Goal: Task Accomplishment & Management: Manage account settings

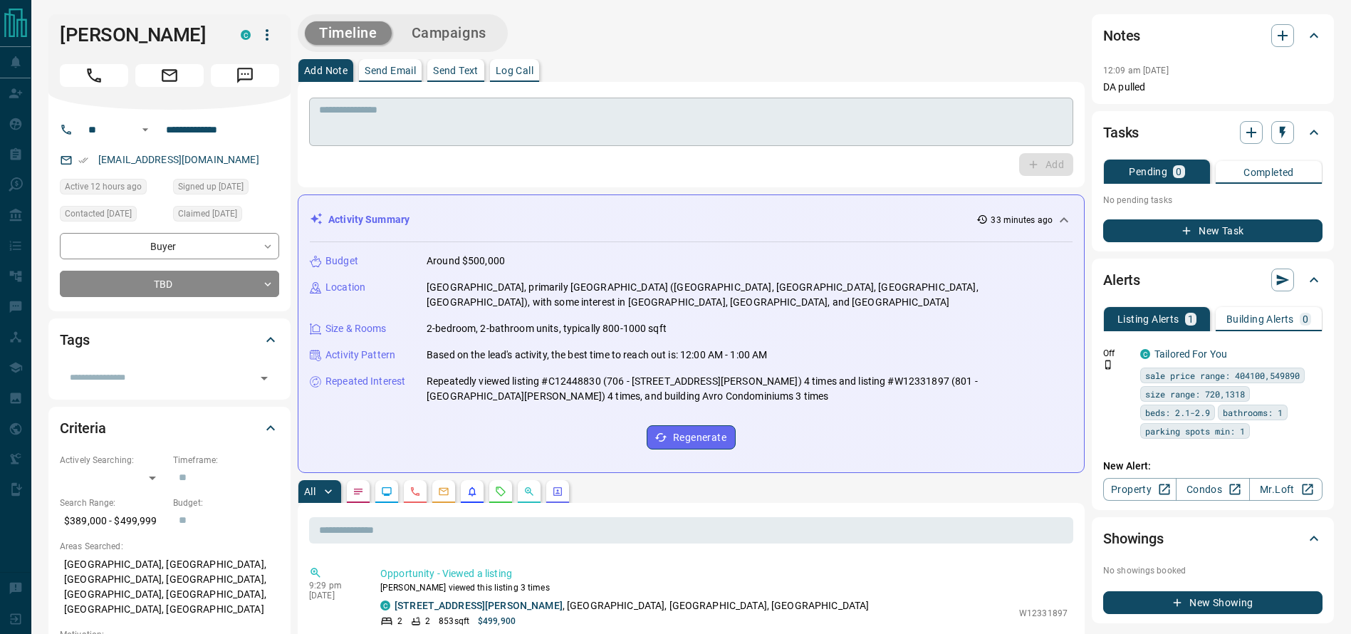
click at [883, 103] on div "* ​" at bounding box center [691, 122] width 764 height 48
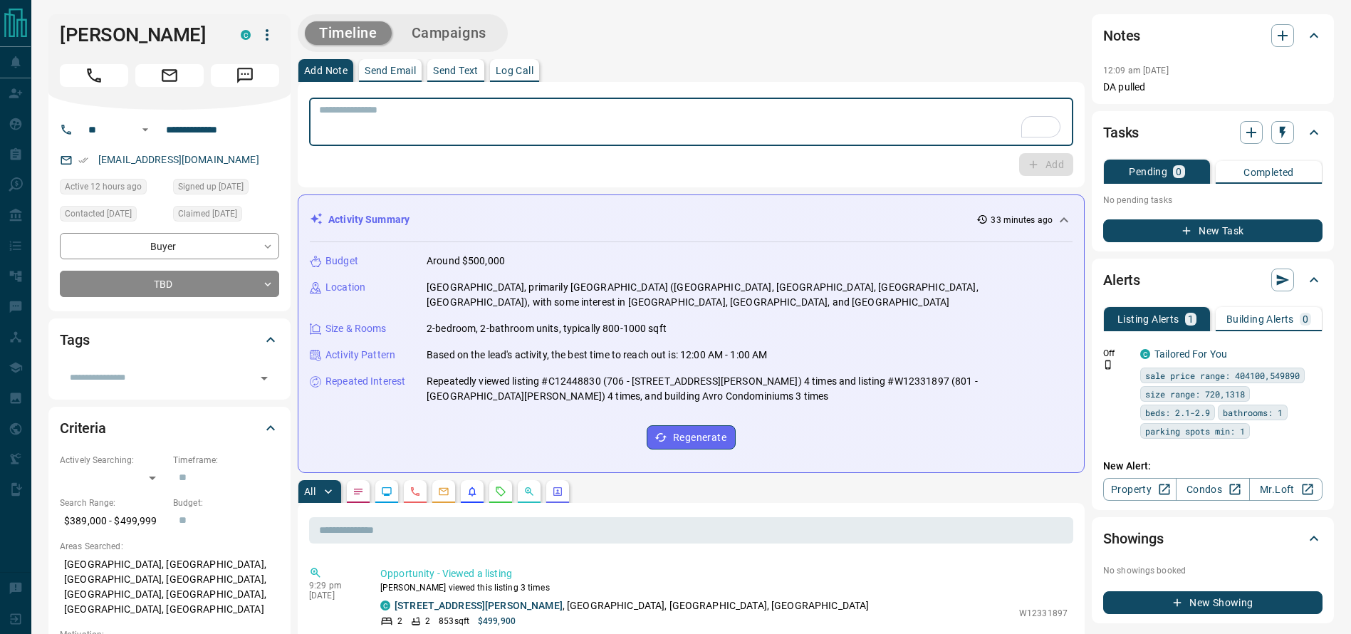
click at [853, 73] on div "Add Note Send Email Send Text Log Call" at bounding box center [691, 70] width 787 height 23
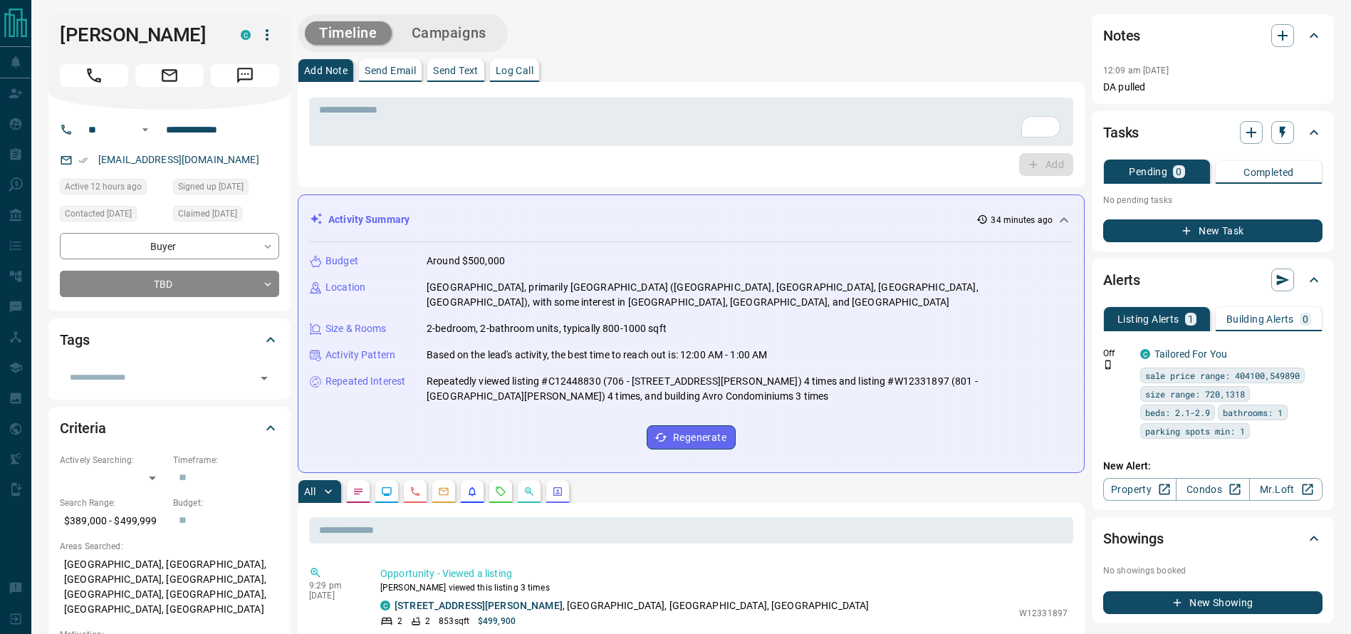
click at [848, 71] on div "Add Note Send Email Send Text Log Call" at bounding box center [691, 70] width 787 height 23
click at [989, 75] on div "Add Note Send Email Send Text Log Call" at bounding box center [691, 70] width 787 height 23
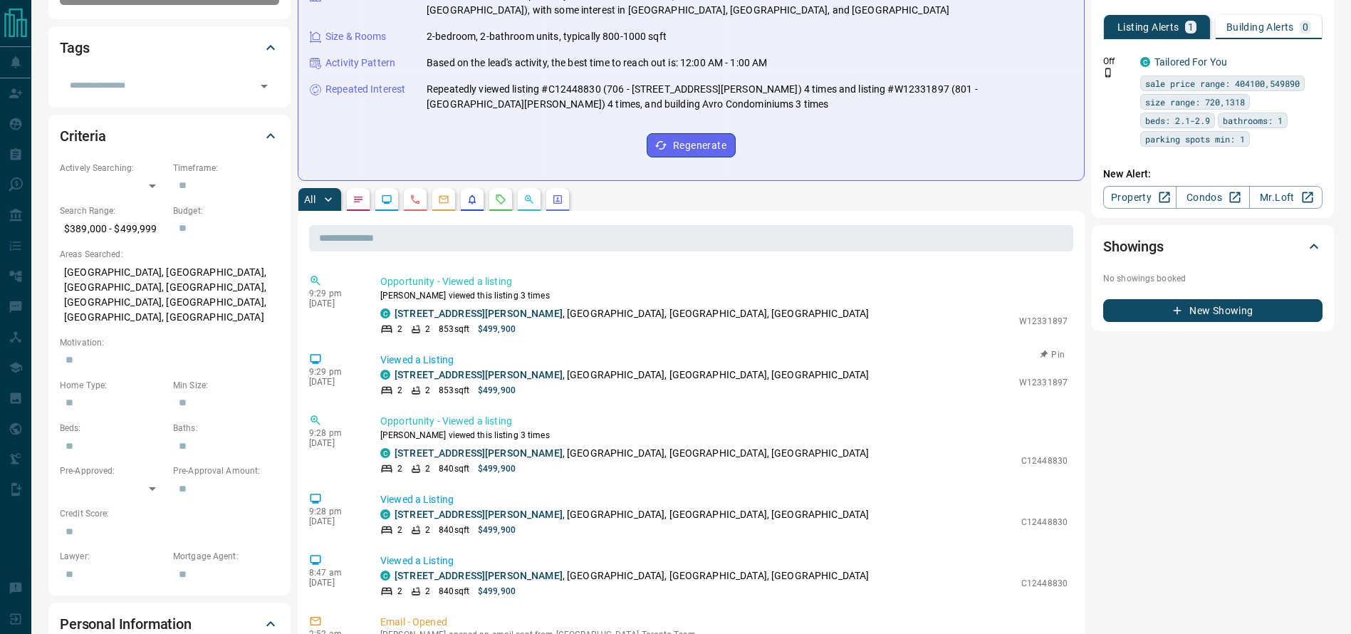
scroll to position [290, 0]
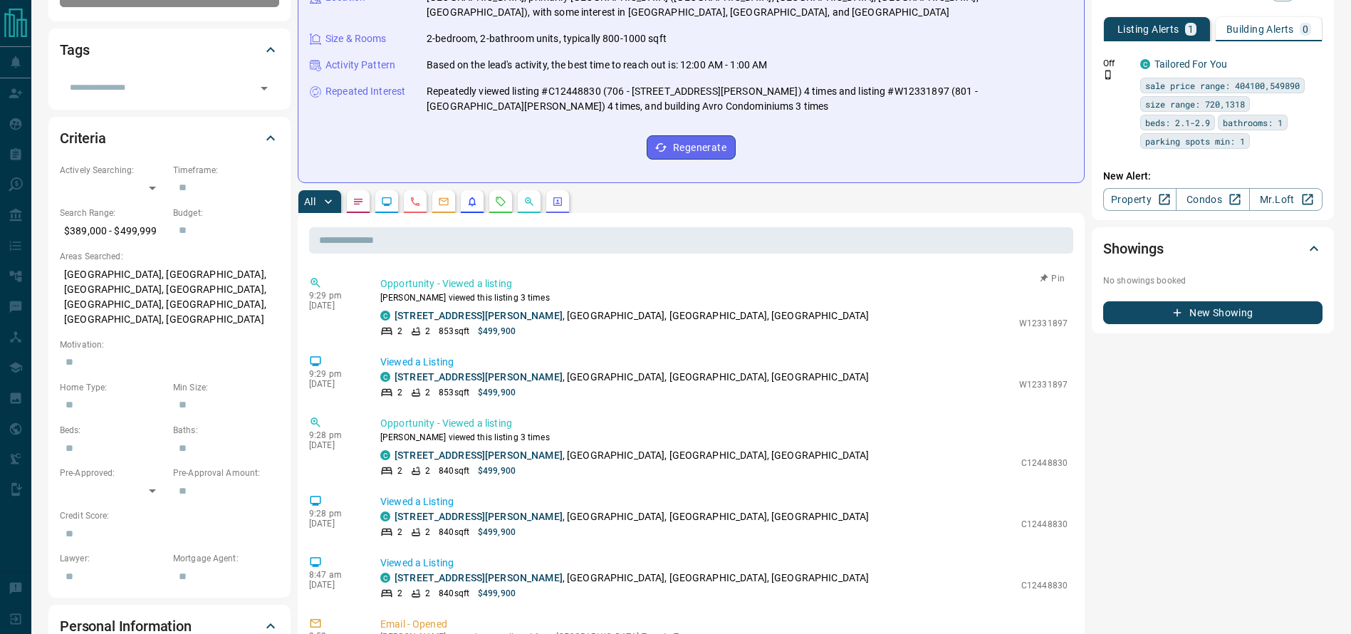
click at [564, 331] on div "2 2 853 sqft $499,900" at bounding box center [696, 331] width 632 height 13
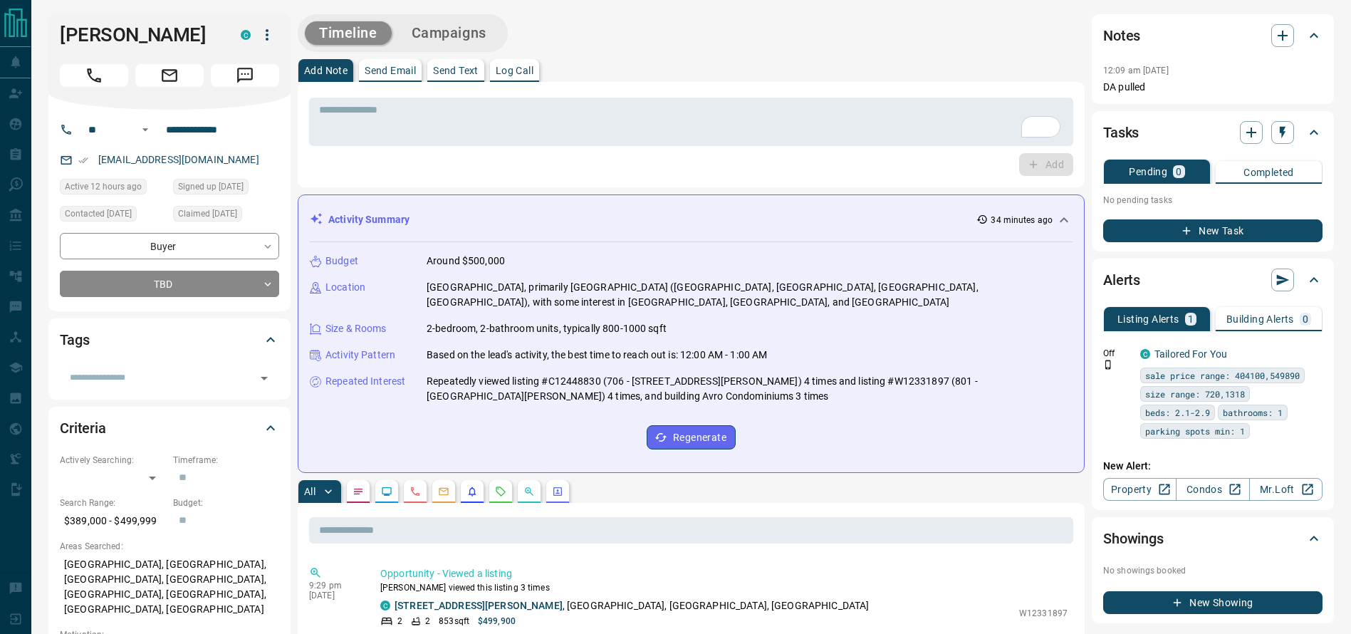
drag, startPoint x: 108, startPoint y: 98, endPoint x: 102, endPoint y: 88, distance: 11.3
click at [106, 96] on div "[PERSON_NAME] C" at bounding box center [169, 61] width 242 height 95
click at [90, 69] on icon "Call" at bounding box center [94, 75] width 14 height 14
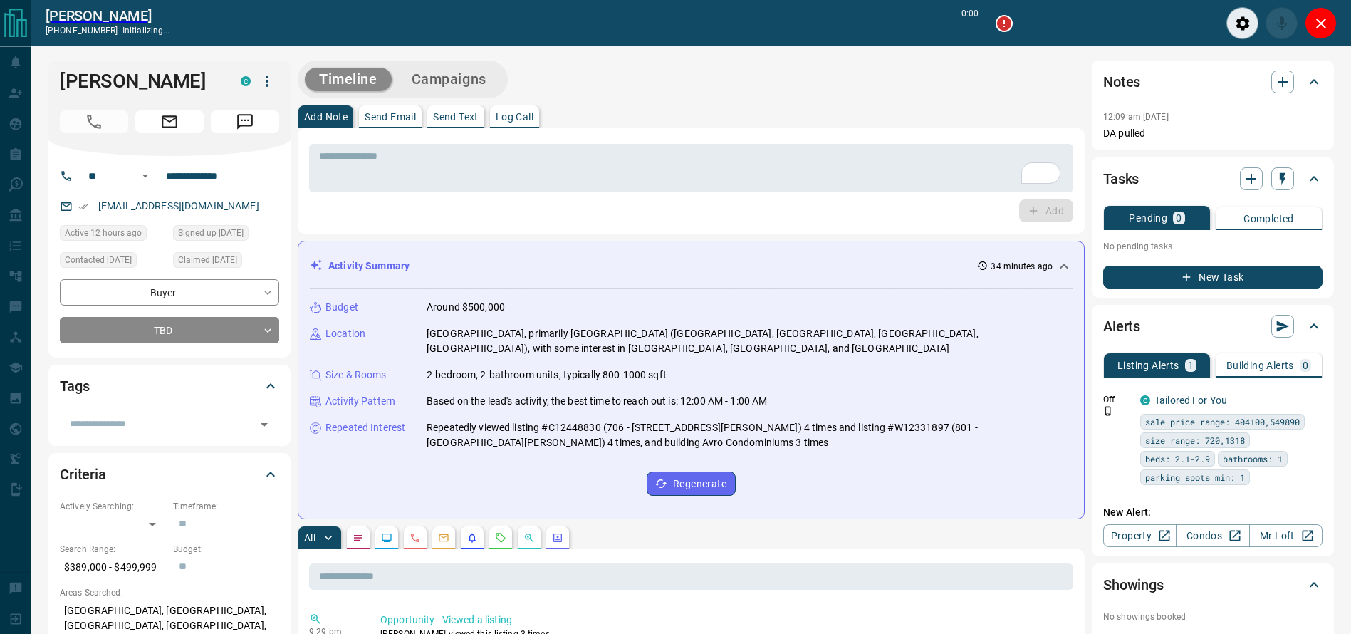
click at [609, 83] on div "Timeline Campaigns" at bounding box center [691, 80] width 787 height 38
type input "*******"
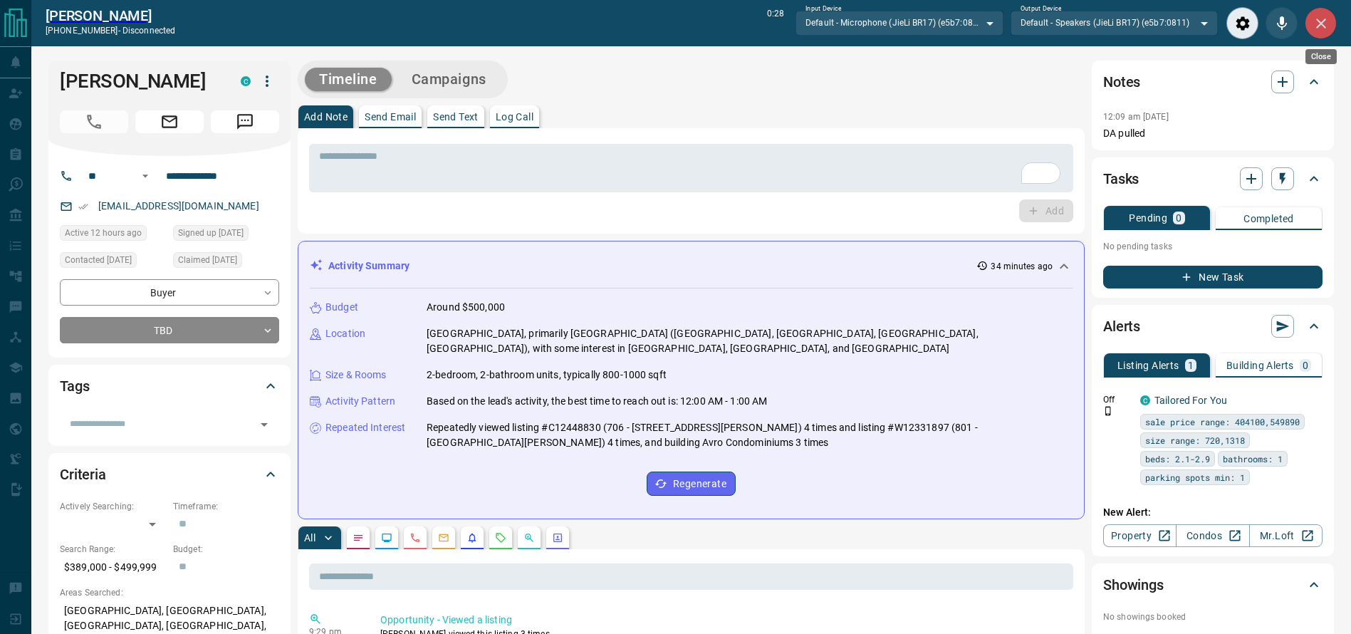
click at [1313, 16] on icon "Close" at bounding box center [1321, 23] width 17 height 17
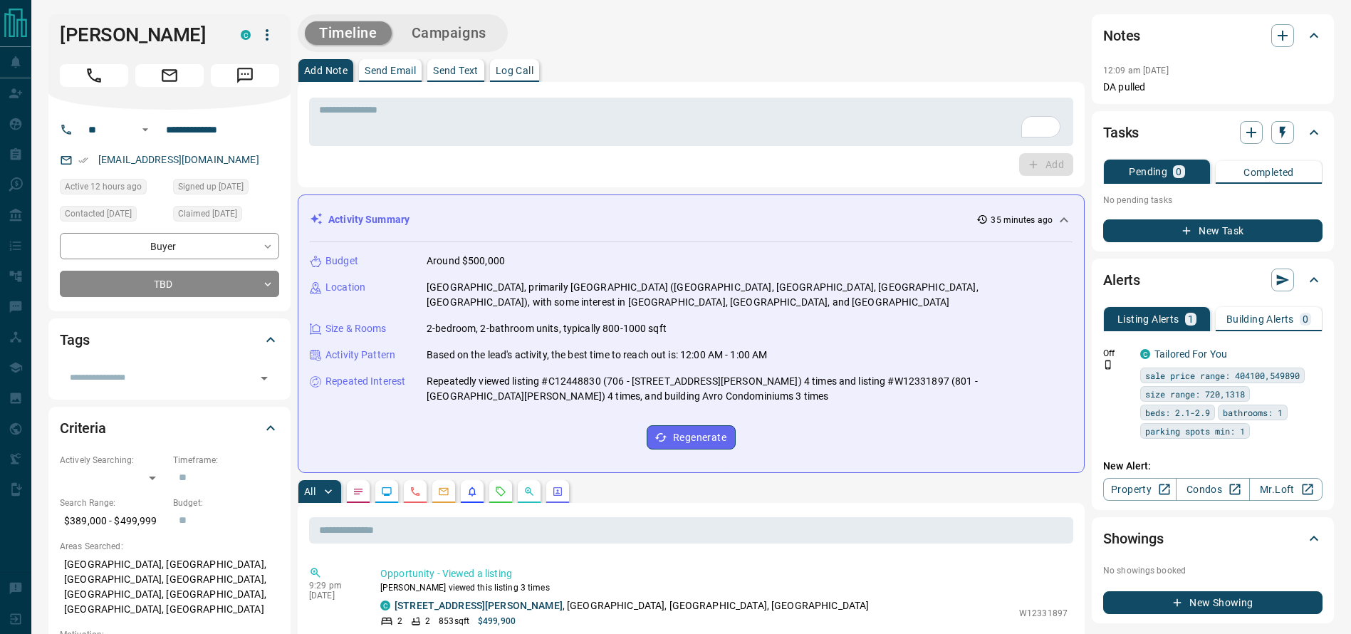
click at [669, 153] on div "Add" at bounding box center [691, 164] width 764 height 23
click at [655, 138] on div "* ​" at bounding box center [691, 122] width 764 height 48
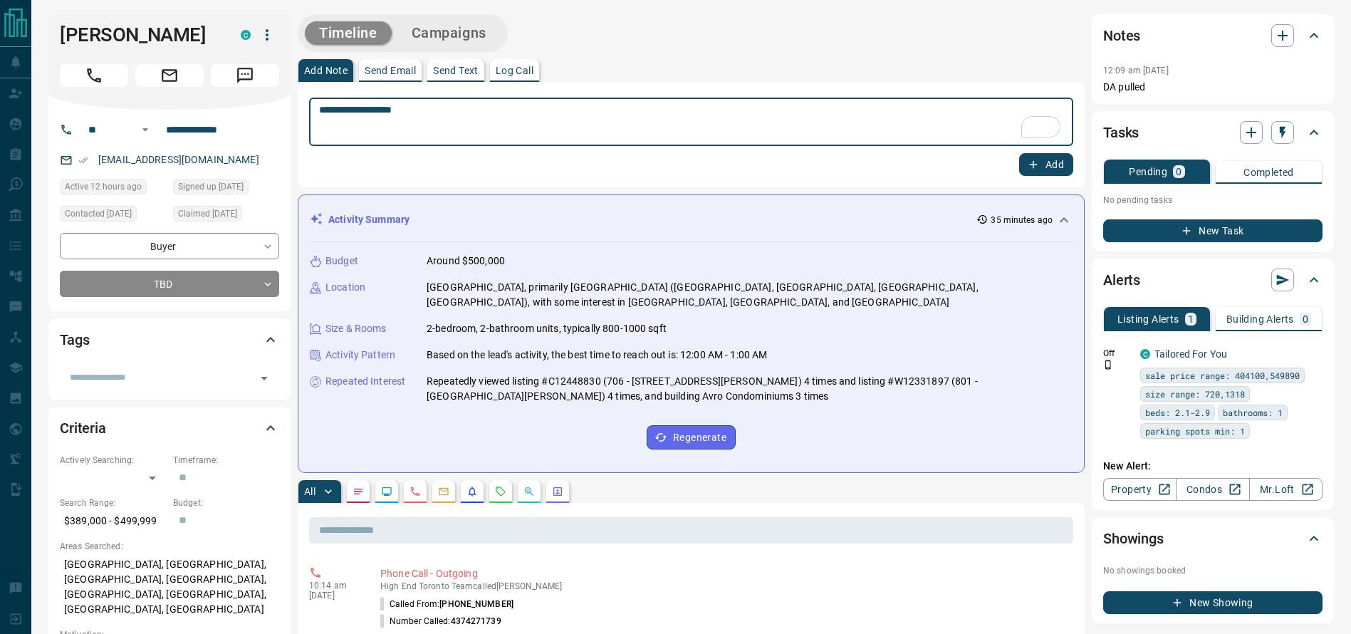
type textarea "**********"
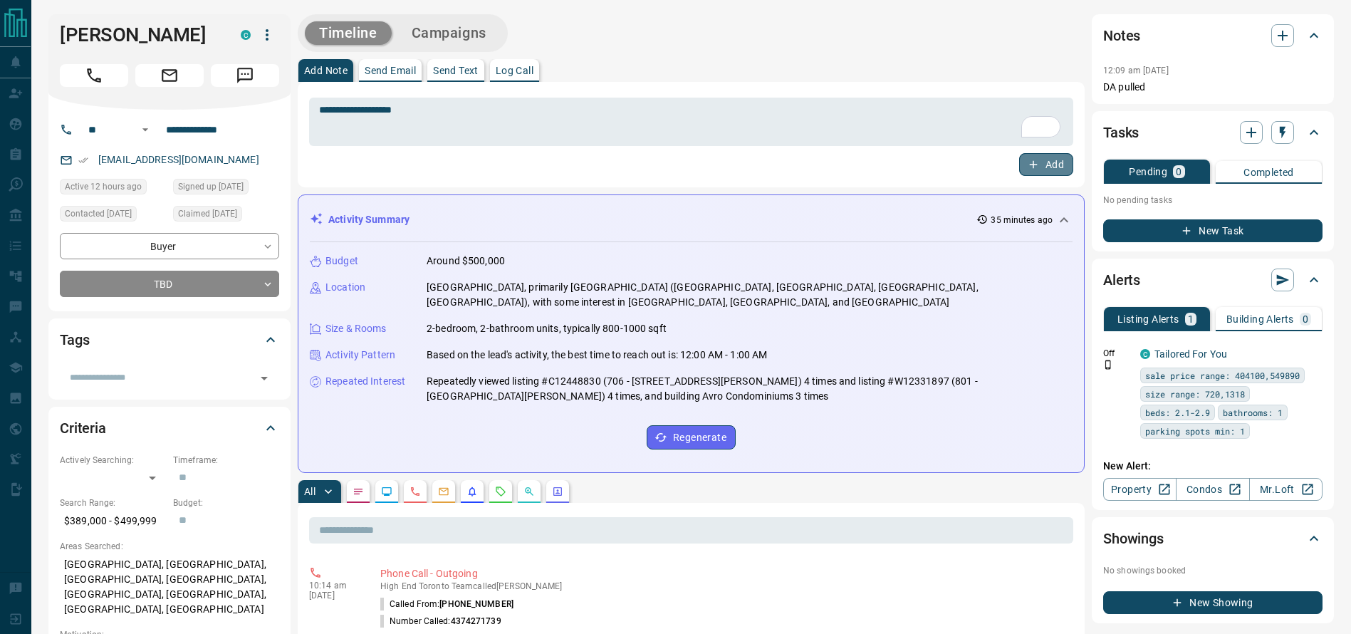
click at [1019, 165] on button "Add" at bounding box center [1046, 164] width 54 height 23
click at [120, 299] on div "**********" at bounding box center [169, 211] width 242 height 202
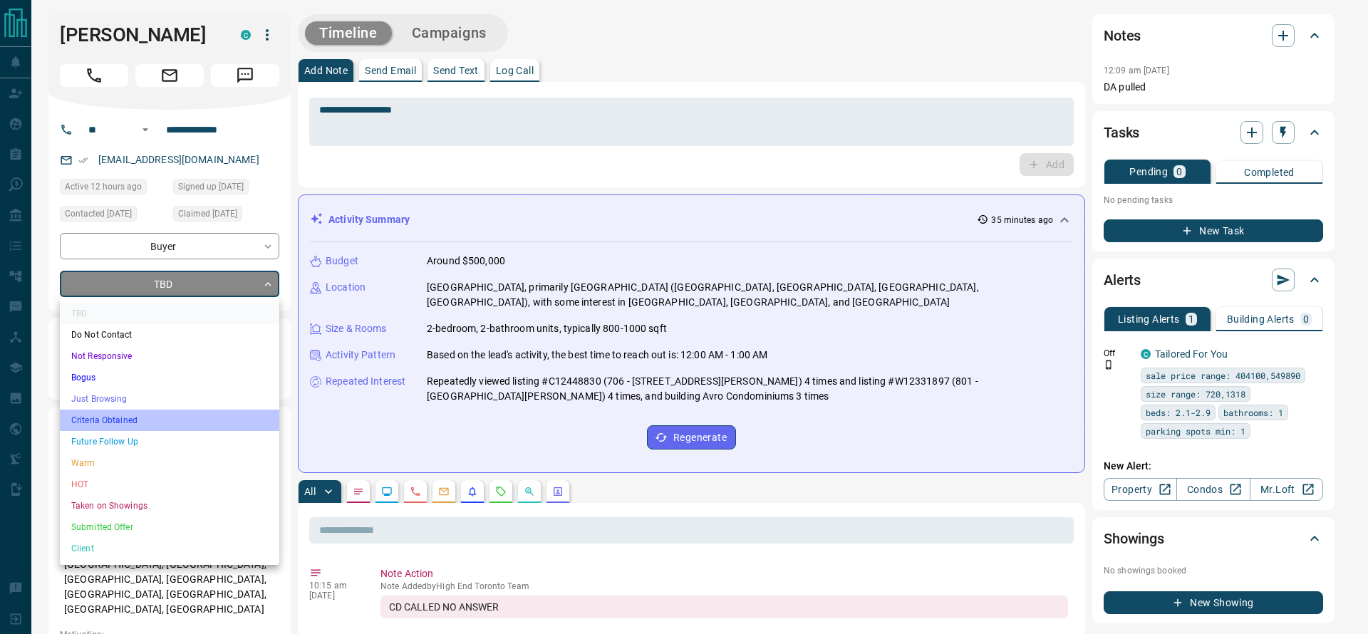
click at [124, 416] on li "Criteria Obtained" at bounding box center [169, 420] width 219 height 21
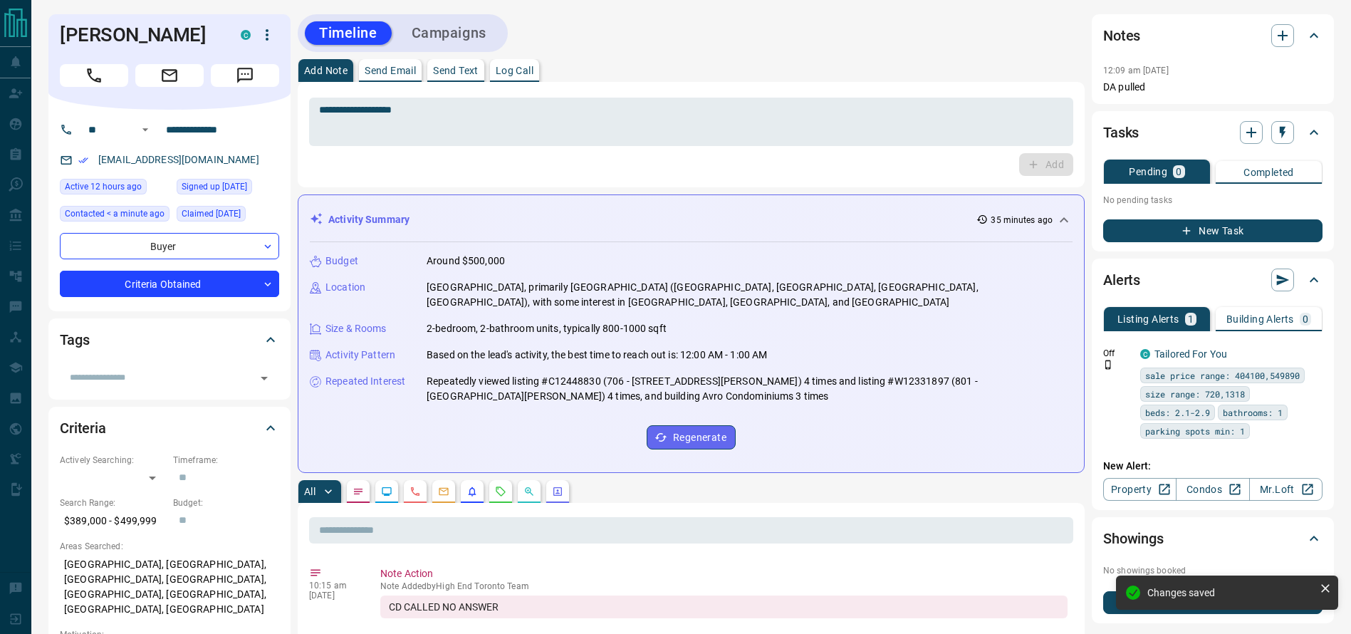
type input "*"
